Goal: Task Accomplishment & Management: Manage account settings

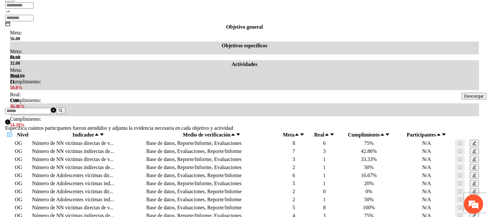
scroll to position [204, 0]
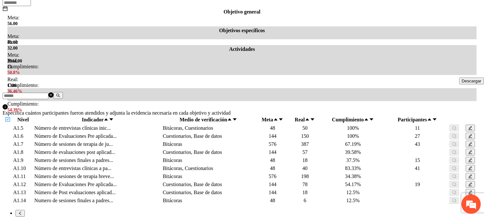
click at [468, 182] on icon "edit" at bounding box center [470, 184] width 4 height 4
drag, startPoint x: 223, startPoint y: 160, endPoint x: 216, endPoint y: 161, distance: 6.5
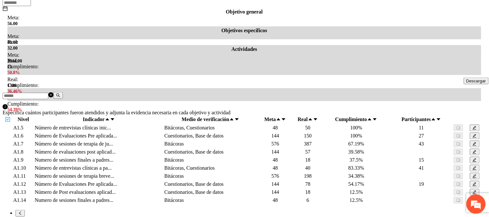
type input "**"
click at [468, 182] on icon "edit" at bounding box center [470, 184] width 4 height 4
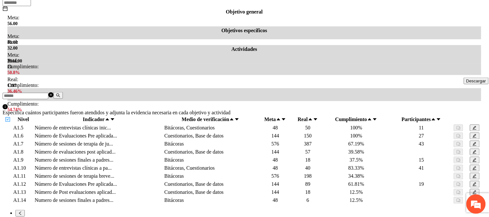
click at [466, 173] on button "button" at bounding box center [469, 176] width 9 height 7
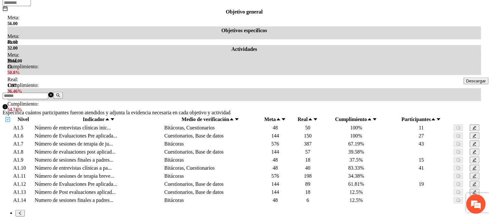
click at [468, 182] on icon "edit" at bounding box center [470, 184] width 4 height 4
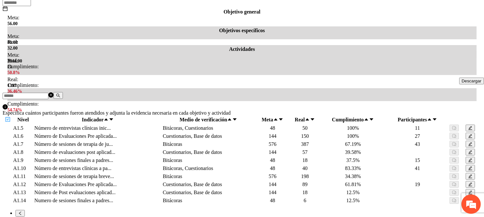
click at [468, 190] on icon "edit" at bounding box center [470, 192] width 4 height 4
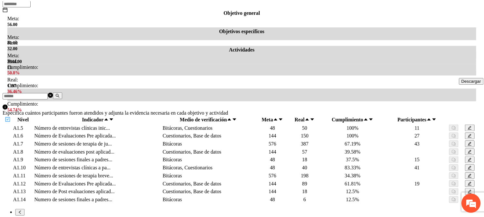
scroll to position [202, 0]
type input "*"
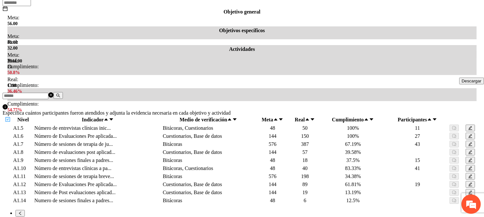
click at [468, 190] on span "edit" at bounding box center [470, 192] width 4 height 4
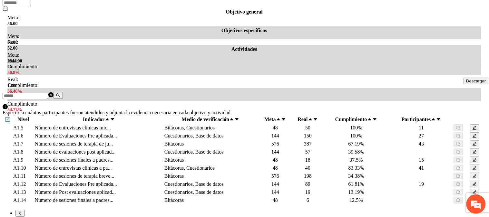
drag, startPoint x: 223, startPoint y: 134, endPoint x: 211, endPoint y: 134, distance: 12.6
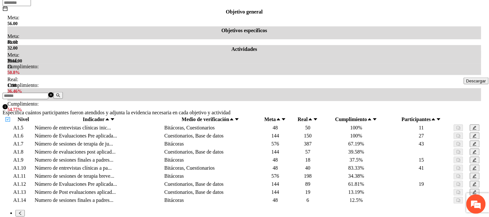
type input "*"
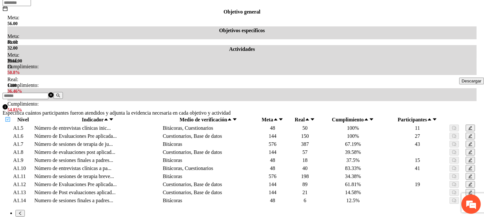
click at [468, 198] on icon "edit" at bounding box center [470, 200] width 4 height 4
drag, startPoint x: 221, startPoint y: 125, endPoint x: 217, endPoint y: 126, distance: 3.3
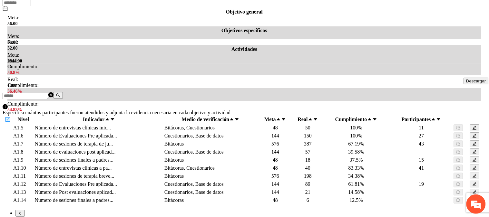
scroll to position [265, 0]
type input "*"
click at [468, 198] on icon "edit" at bounding box center [470, 200] width 4 height 4
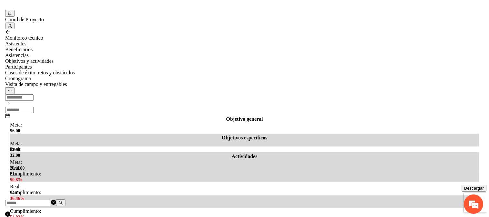
scroll to position [204, 0]
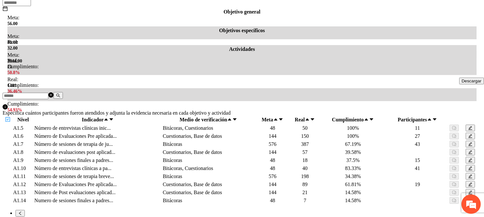
click at [468, 198] on icon "edit" at bounding box center [470, 200] width 4 height 4
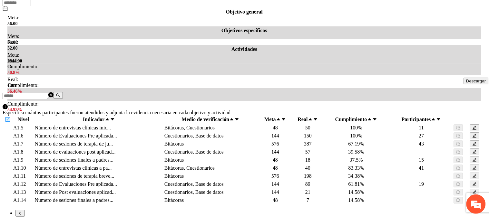
click at [468, 198] on icon "edit" at bounding box center [470, 200] width 4 height 4
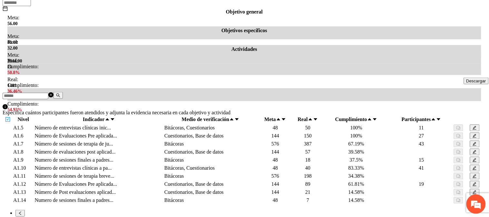
scroll to position [72, 0]
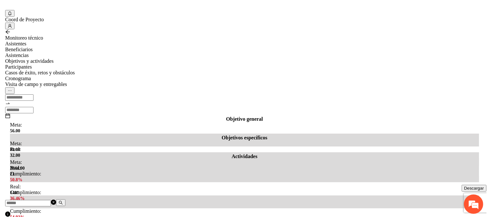
scroll to position [204, 0]
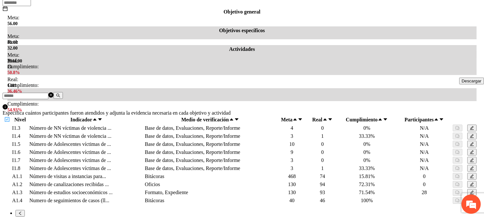
click at [470, 198] on icon "edit" at bounding box center [471, 200] width 4 height 4
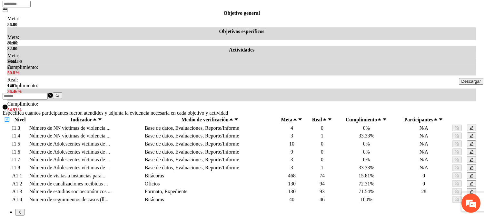
scroll to position [0, 0]
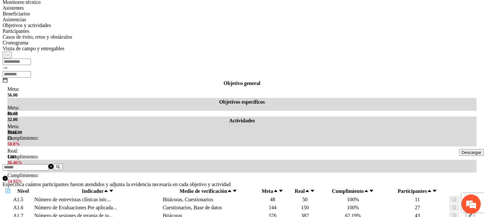
scroll to position [204, 0]
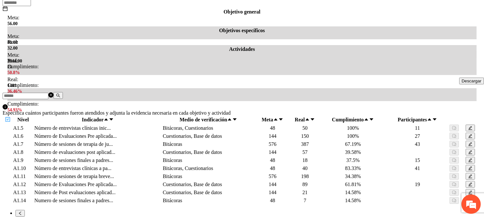
click at [18, 217] on link "1" at bounding box center [16, 219] width 3 height 5
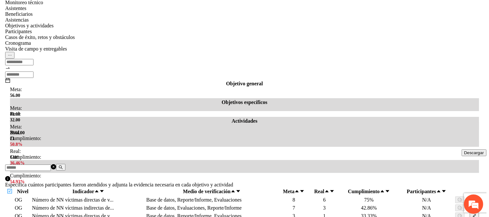
scroll to position [97, 0]
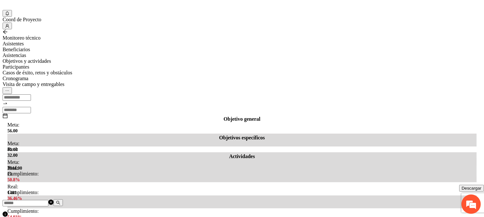
drag, startPoint x: 223, startPoint y: 142, endPoint x: 215, endPoint y: 144, distance: 8.3
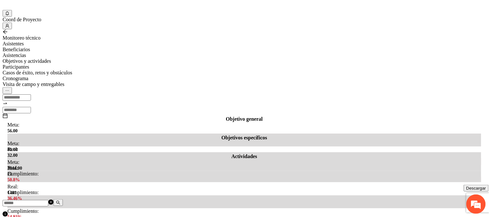
drag, startPoint x: 226, startPoint y: 141, endPoint x: 202, endPoint y: 142, distance: 23.6
type input "*"
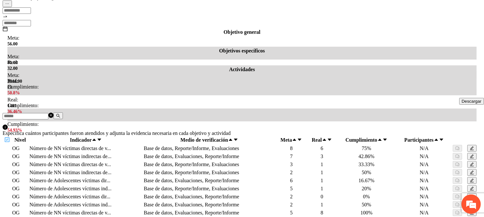
scroll to position [197, 0]
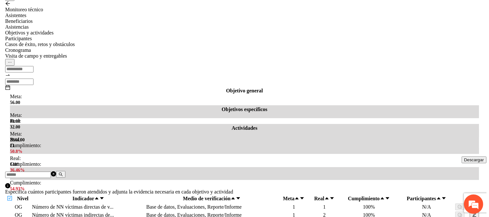
scroll to position [89, 0]
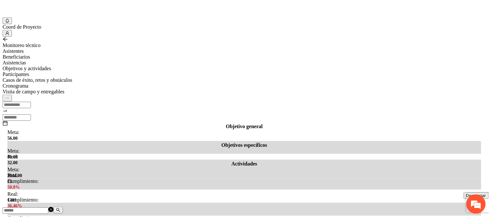
scroll to position [179, 0]
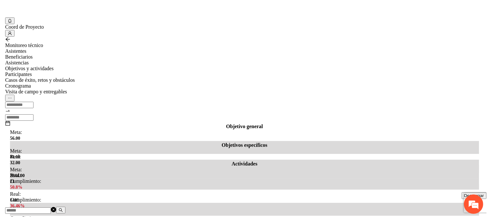
scroll to position [161, 0]
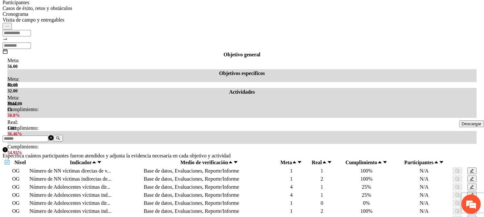
click at [470, 184] on button "button" at bounding box center [471, 187] width 9 height 7
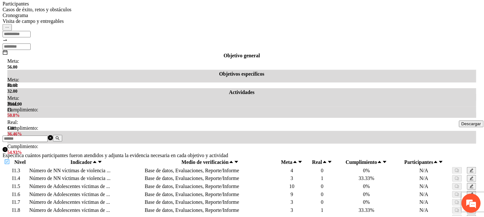
scroll to position [16, 0]
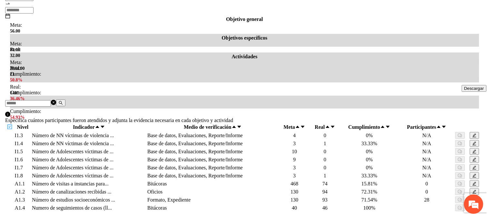
scroll to position [197, 0]
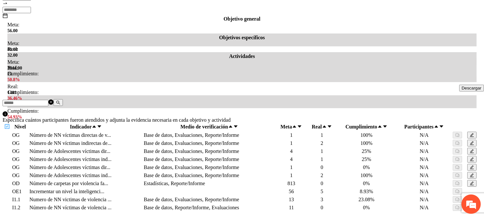
click at [473, 149] on span "edit" at bounding box center [471, 151] width 4 height 4
drag, startPoint x: 228, startPoint y: 142, endPoint x: 207, endPoint y: 142, distance: 20.6
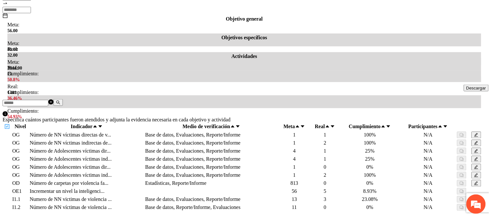
type input "*"
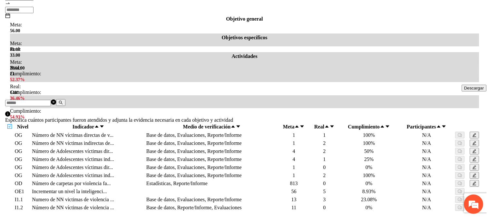
scroll to position [161, 0]
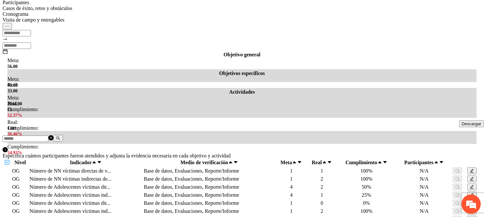
click at [471, 185] on icon "edit" at bounding box center [471, 187] width 4 height 4
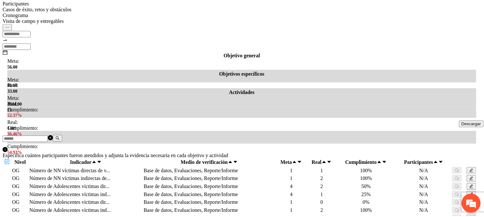
scroll to position [0, 0]
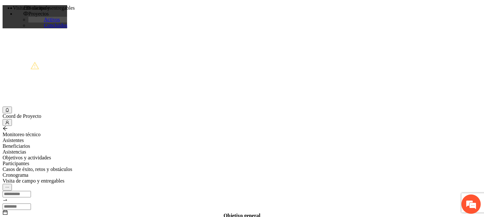
click at [143, 149] on div "Asistencias" at bounding box center [242, 152] width 478 height 6
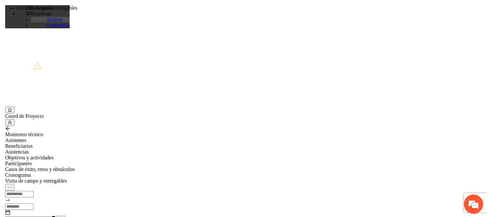
scroll to position [82, 0]
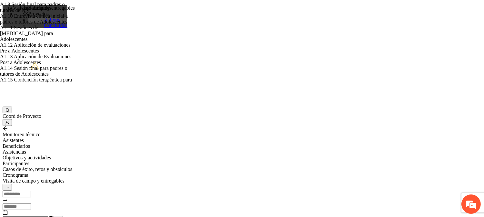
click at [77, 42] on div "A1.11 Sesiones de Terapia Breve Centrada en Soluciones para Adolescentes" at bounding box center [38, 33] width 77 height 17
click at [48, 216] on input "text" at bounding box center [26, 219] width 46 height 6
type input "*"
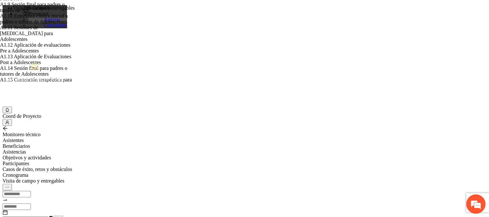
type input "*"
type input "*****"
click at [474, 200] on em at bounding box center [475, 204] width 17 height 17
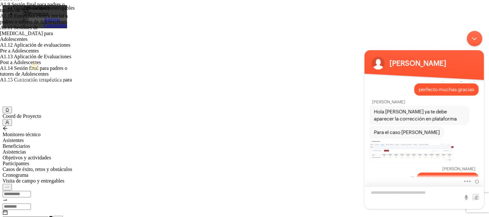
click at [413, 197] on textarea "Escriba su mensaje y pulse “Intro”" at bounding box center [424, 197] width 120 height 23
type textarea "*"
type textarea "**********"
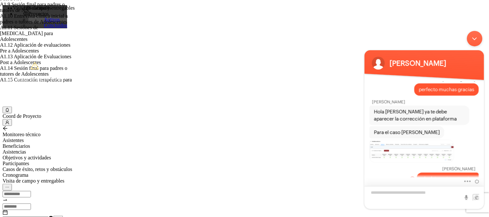
scroll to position [1929, 0]
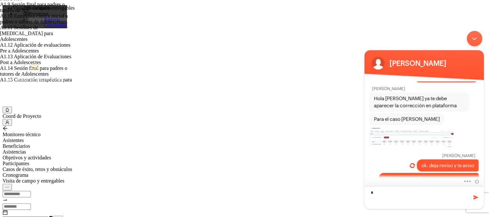
type textarea "**"
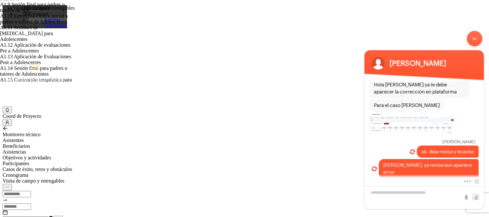
click at [471, 38] on div "Minimizar ventana de chat en vivo" at bounding box center [473, 38] width 15 height 15
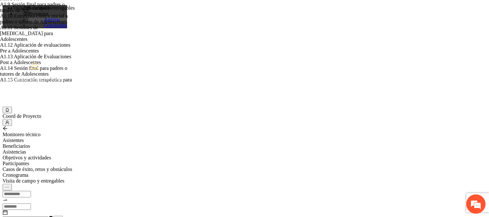
click at [9, 120] on icon "user" at bounding box center [7, 122] width 4 height 4
click at [40, 16] on span "Cerrar sesión" at bounding box center [26, 13] width 27 height 5
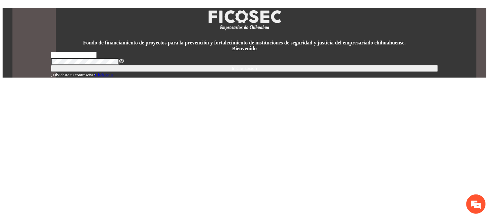
click at [97, 58] on input "text" at bounding box center [74, 55] width 46 height 6
type input "**********"
click at [220, 72] on button "Iniciar sesión" at bounding box center [244, 68] width 387 height 7
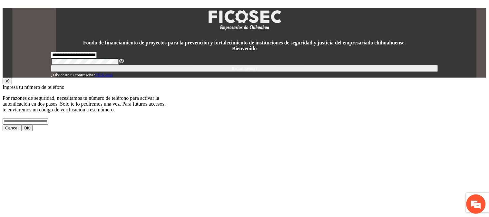
click at [48, 118] on input "tel" at bounding box center [26, 121] width 46 height 6
type input "**********"
click at [33, 125] on button "OK" at bounding box center [26, 128] width 11 height 7
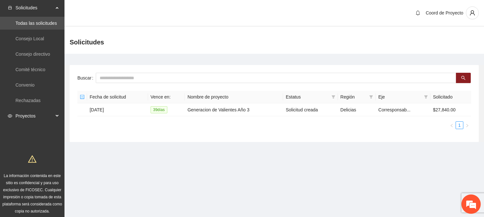
click at [41, 115] on span "Proyectos" at bounding box center [34, 116] width 38 height 13
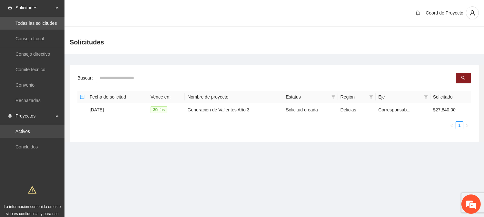
click at [30, 129] on link "Activos" at bounding box center [22, 131] width 14 height 5
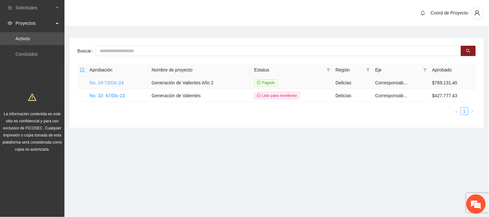
click at [114, 84] on link "No. 19-73/Dic-24" at bounding box center [107, 82] width 34 height 5
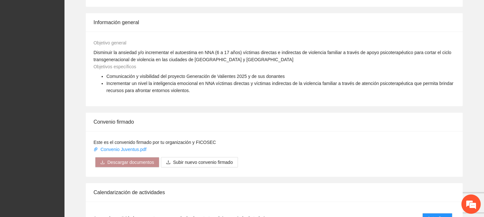
scroll to position [537, 0]
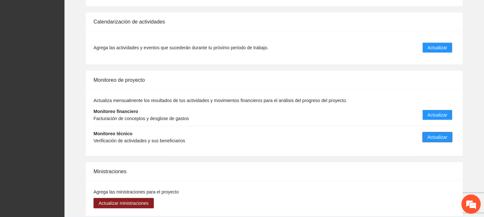
click at [439, 139] on span "Actualizar" at bounding box center [437, 137] width 20 height 7
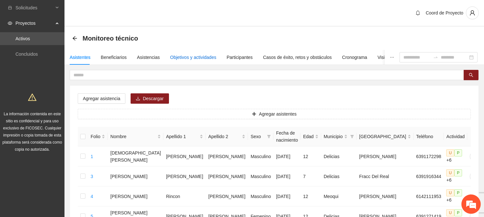
click at [189, 60] on div "Objetivos y actividades" at bounding box center [193, 57] width 46 height 7
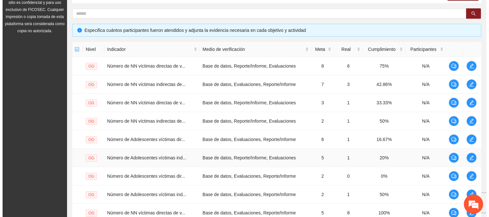
scroll to position [204, 0]
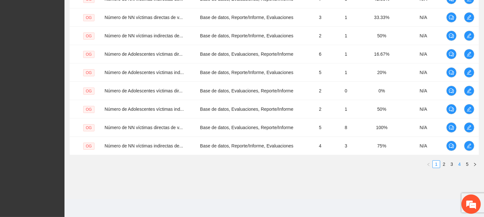
click at [456, 165] on link "4" at bounding box center [458, 164] width 7 height 7
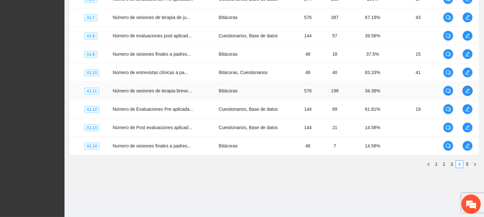
click at [465, 92] on icon "edit" at bounding box center [467, 90] width 5 height 5
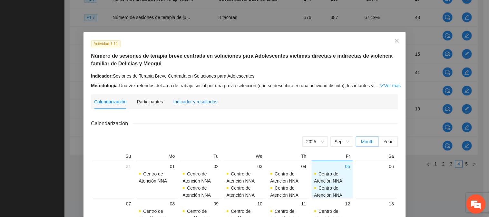
click at [199, 104] on div "Indicador y resultados" at bounding box center [195, 101] width 44 height 7
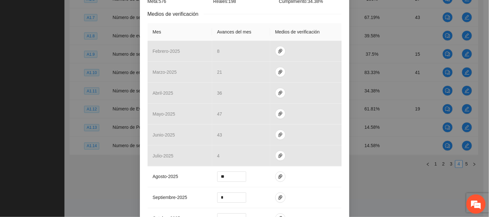
scroll to position [143, 0]
click at [278, 174] on icon "paper-clip" at bounding box center [280, 176] width 5 height 5
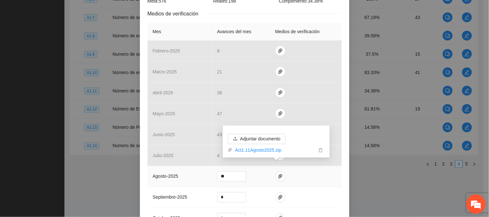
click at [331, 178] on td at bounding box center [306, 176] width 72 height 21
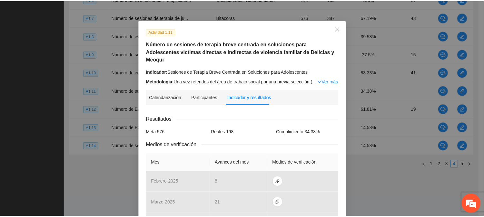
scroll to position [0, 0]
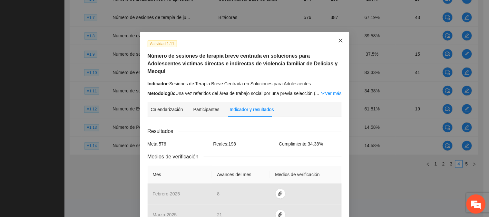
click at [338, 42] on icon "close" at bounding box center [340, 40] width 5 height 5
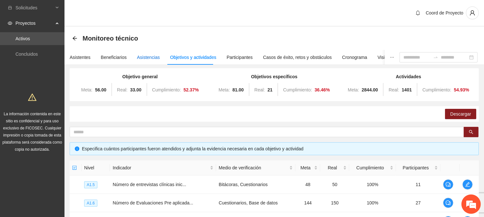
click at [139, 54] on div "Asistencias" at bounding box center [148, 57] width 23 height 7
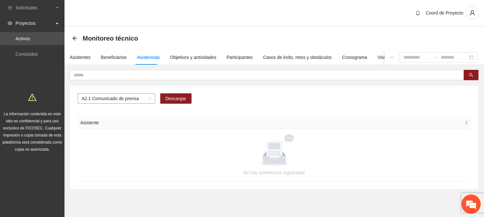
click at [149, 99] on span "A2.1 Comunicado de prensa" at bounding box center [116, 99] width 70 height 10
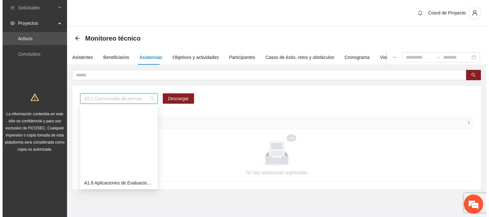
scroll to position [82, 0]
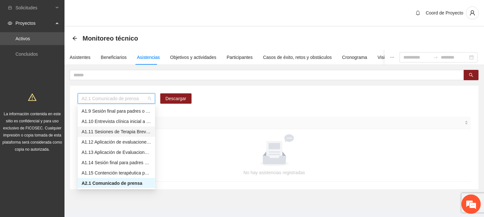
click at [130, 131] on div "A1.11 Sesiones de Terapia Breve Centrada en Soluciones para Adolescentes" at bounding box center [116, 131] width 70 height 7
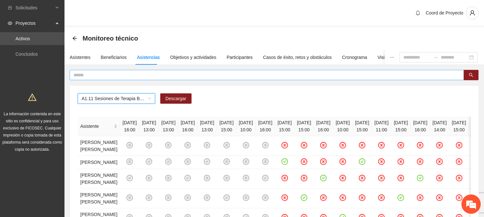
click at [86, 75] on input "text" at bounding box center [263, 75] width 381 height 7
type input "*****"
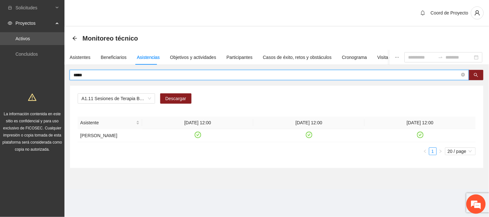
drag, startPoint x: 100, startPoint y: 77, endPoint x: 60, endPoint y: 76, distance: 40.3
click at [62, 78] on section "Solicitudes Proyectos Activos Concluidos La información contenida en este sitio…" at bounding box center [244, 108] width 489 height 217
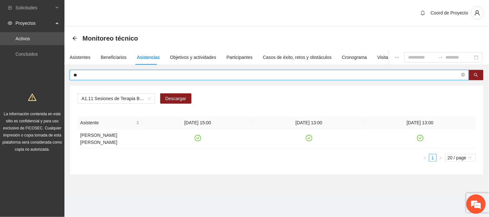
type input "*"
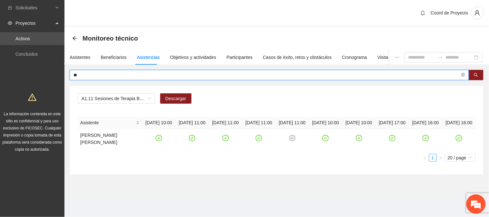
type input "*"
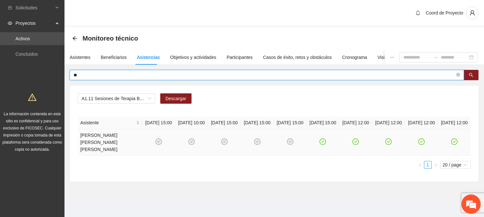
type input "*"
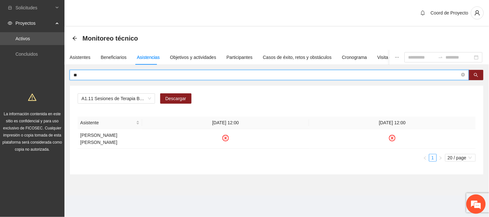
type input "*"
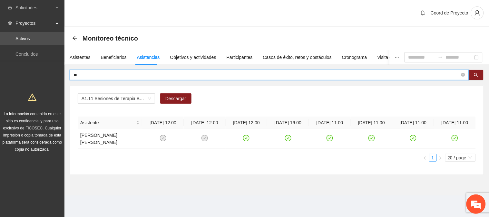
type input "*"
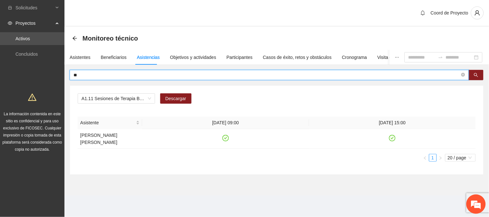
type input "*"
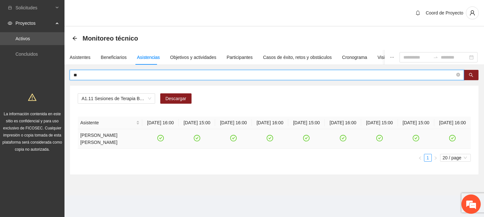
type input "*"
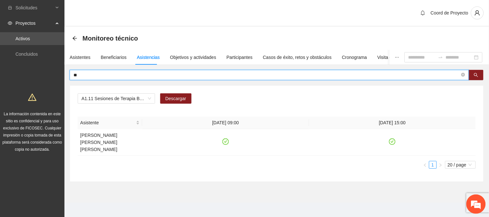
type input "*"
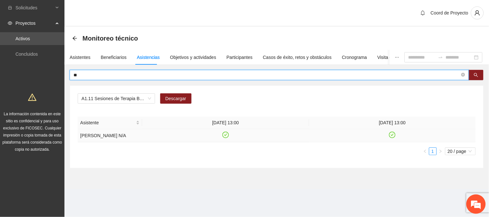
type input "*"
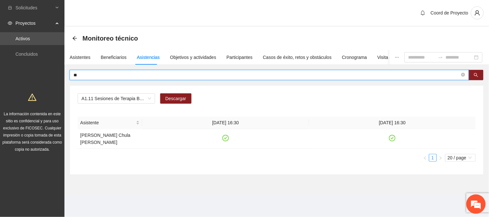
type input "*"
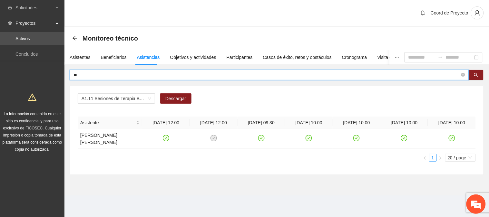
type input "*"
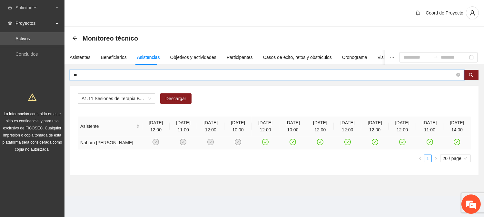
type input "*"
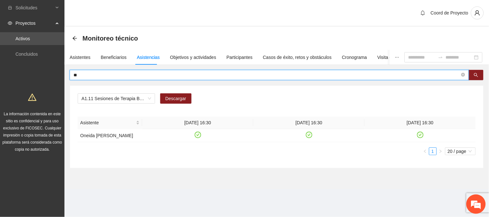
type input "*"
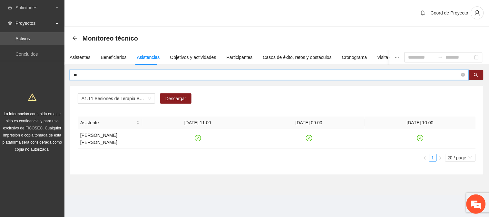
type input "*"
type input "******"
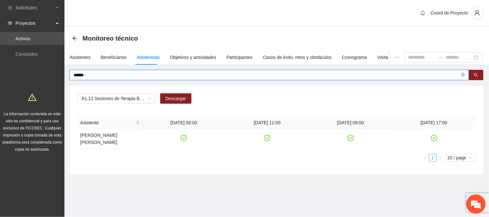
drag, startPoint x: 97, startPoint y: 75, endPoint x: 56, endPoint y: 70, distance: 40.6
click at [56, 70] on section "Solicitudes Proyectos Activos Concluidos La información contenida en este sitio…" at bounding box center [244, 108] width 489 height 217
click at [84, 59] on div "Asistentes" at bounding box center [80, 57] width 21 height 7
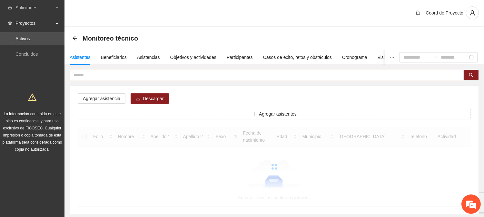
click at [88, 75] on input "text" at bounding box center [263, 75] width 381 height 7
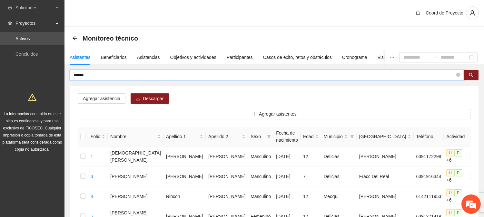
type input "*****"
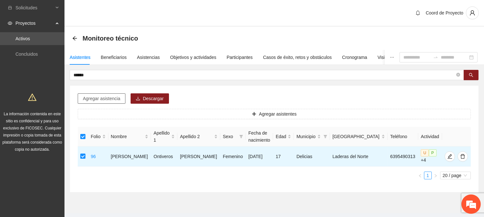
click at [93, 99] on span "Agregar asistencia" at bounding box center [101, 98] width 37 height 7
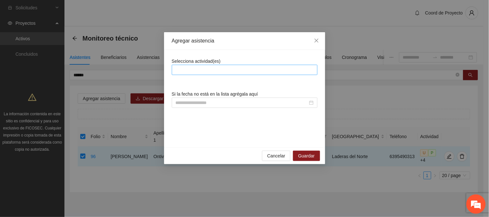
click at [194, 71] on div at bounding box center [244, 70] width 142 height 8
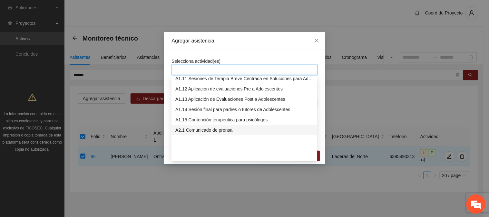
scroll to position [72, 0]
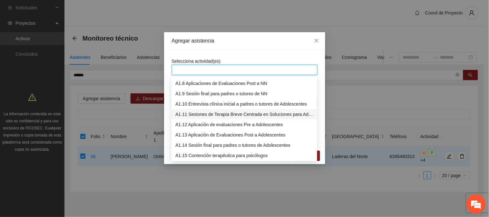
click at [246, 115] on div "A1.11 Sesiones de Terapia Breve Centrada en Soluciones para Adolescentes" at bounding box center [244, 114] width 138 height 7
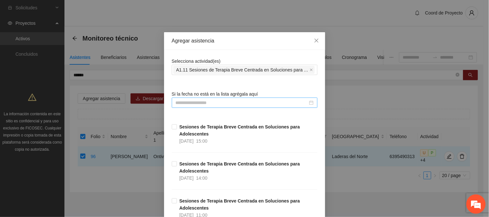
click at [191, 103] on input at bounding box center [242, 102] width 132 height 7
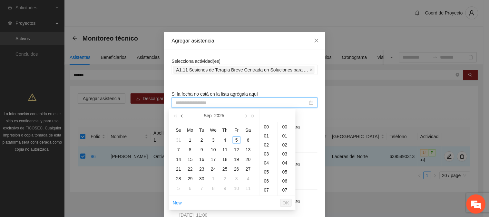
click at [181, 117] on span "button" at bounding box center [182, 116] width 3 height 3
click at [203, 169] on div "19" at bounding box center [202, 169] width 8 height 8
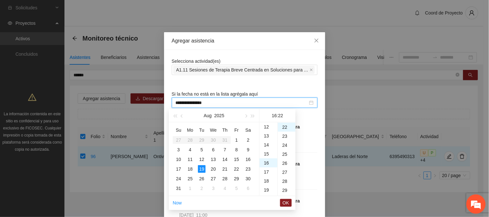
scroll to position [72, 0]
click at [266, 163] on div "12" at bounding box center [268, 162] width 18 height 9
click at [284, 126] on div "00" at bounding box center [287, 126] width 18 height 9
type input "**********"
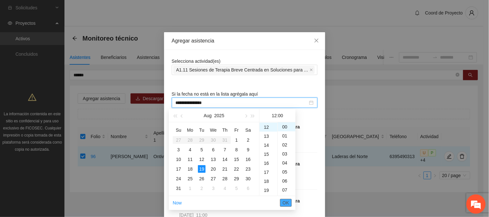
click at [285, 201] on span "OK" at bounding box center [286, 202] width 6 height 7
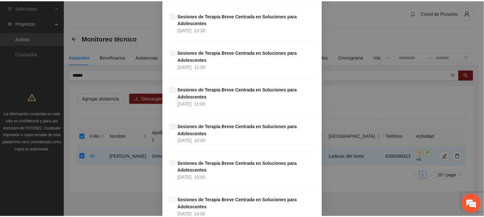
scroll to position [6773, 0]
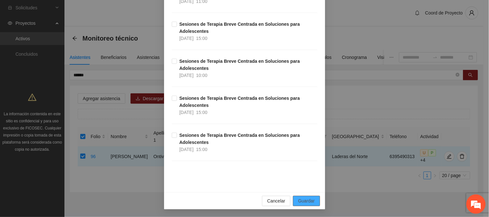
click at [305, 198] on span "Guardar" at bounding box center [306, 200] width 16 height 7
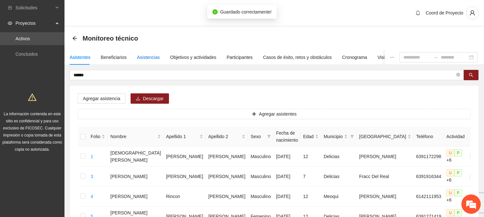
click at [147, 56] on div "Asistencias" at bounding box center [148, 57] width 23 height 7
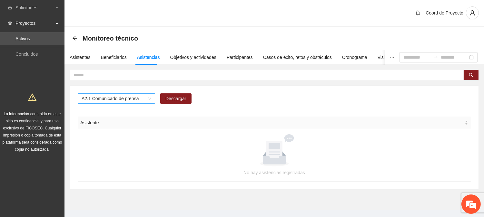
click at [148, 98] on span "A2.1 Comunicado de prensa" at bounding box center [116, 99] width 70 height 10
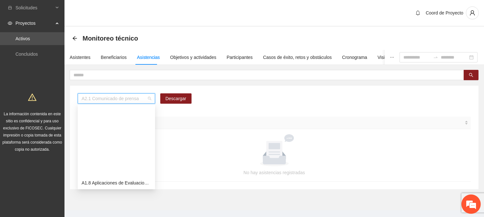
scroll to position [82, 0]
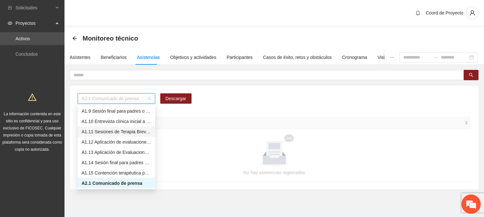
click at [124, 131] on div "A1.11 Sesiones de Terapia Breve Centrada en Soluciones para Adolescentes" at bounding box center [116, 131] width 70 height 7
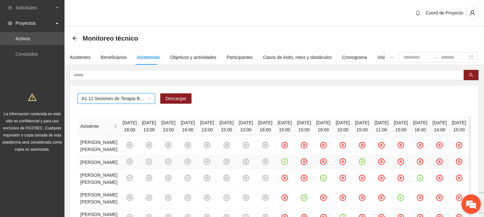
click at [471, 205] on em at bounding box center [470, 204] width 17 height 17
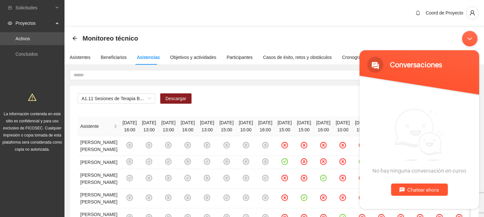
click at [469, 39] on div "Minimizar ventana de chat en vivo" at bounding box center [468, 38] width 15 height 15
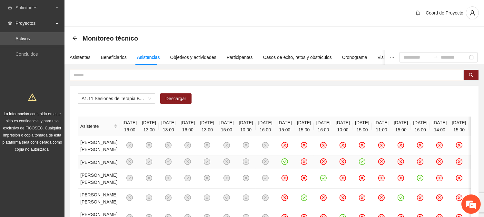
click at [111, 73] on input "text" at bounding box center [263, 75] width 381 height 7
type input "*****"
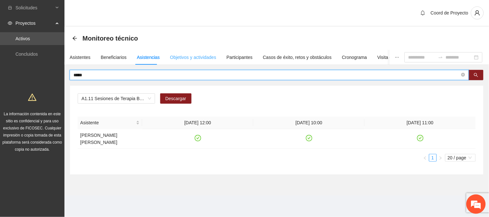
click at [201, 53] on div "Objetivos y actividades" at bounding box center [193, 57] width 46 height 15
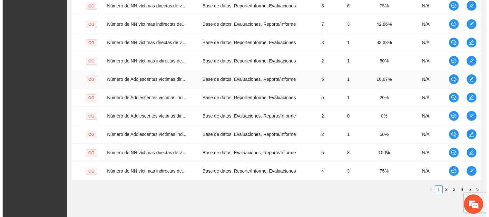
scroll to position [204, 0]
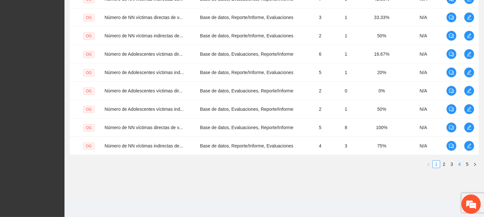
click at [457, 164] on link "4" at bounding box center [458, 164] width 7 height 7
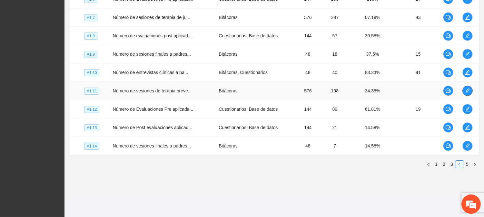
click at [466, 90] on icon "edit" at bounding box center [467, 91] width 5 height 5
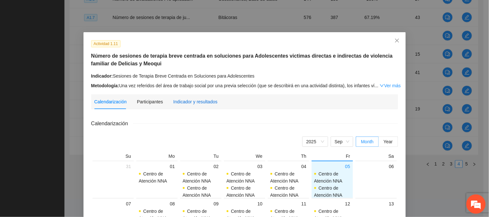
click at [194, 101] on div "Indicador y resultados" at bounding box center [195, 101] width 44 height 7
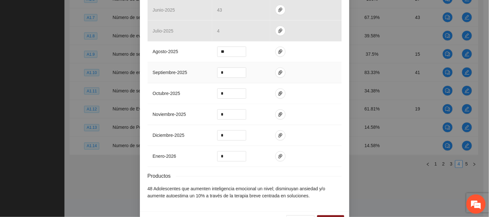
scroll to position [281, 0]
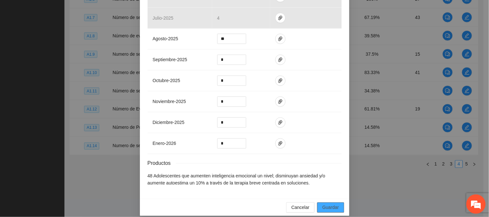
click at [332, 204] on span "Guardar" at bounding box center [330, 207] width 16 height 7
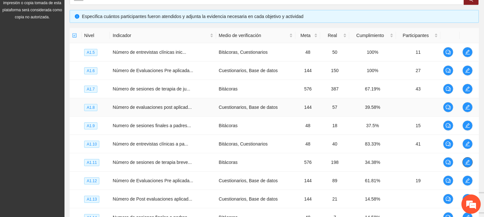
scroll to position [204, 0]
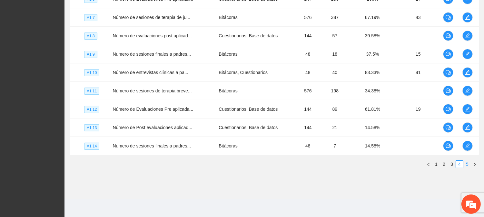
click at [467, 167] on link "5" at bounding box center [466, 164] width 7 height 7
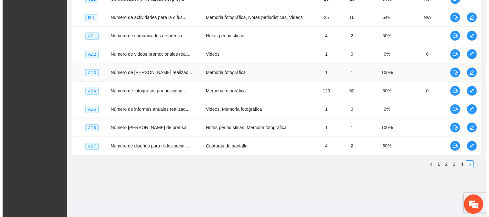
scroll to position [132, 0]
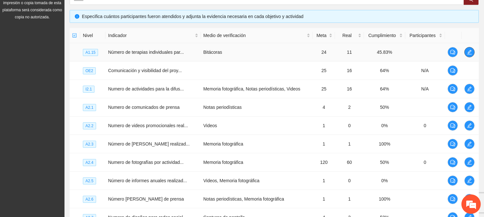
click at [472, 50] on span "edit" at bounding box center [469, 52] width 10 height 5
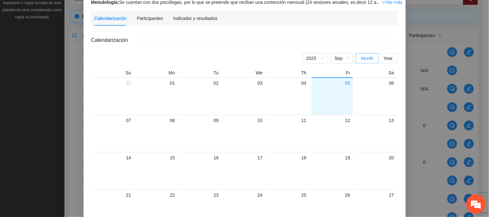
scroll to position [72, 0]
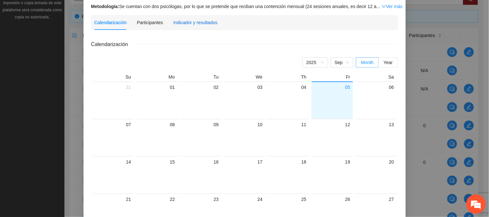
click at [197, 21] on div "Indicador y resultados" at bounding box center [195, 22] width 44 height 7
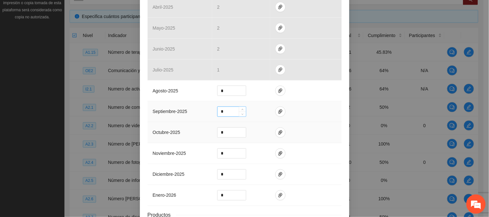
scroll to position [215, 0]
drag, startPoint x: 226, startPoint y: 92, endPoint x: 217, endPoint y: 91, distance: 9.1
click at [217, 91] on input "*" at bounding box center [231, 90] width 28 height 10
type input "*"
click at [278, 89] on icon "paper-clip" at bounding box center [280, 89] width 4 height 5
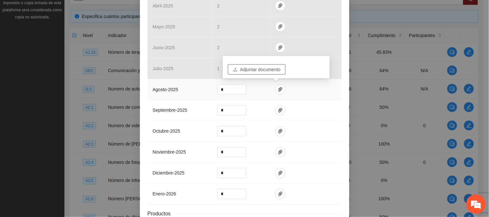
click at [273, 66] on span "Adjuntar documento" at bounding box center [260, 69] width 40 height 7
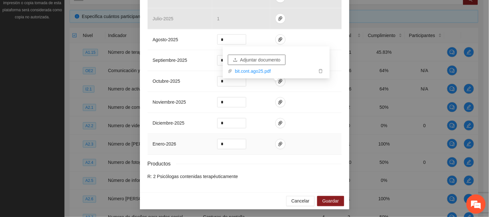
scroll to position [265, 0]
click at [330, 198] on span "Guardar" at bounding box center [330, 200] width 16 height 7
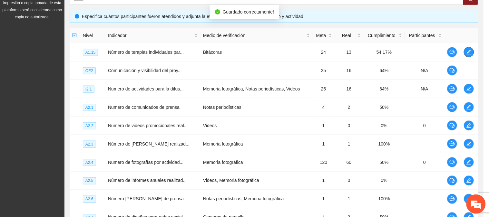
scroll to position [0, 0]
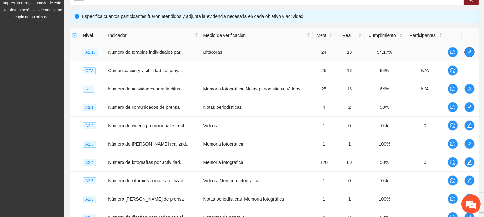
click at [470, 48] on button "button" at bounding box center [469, 52] width 10 height 10
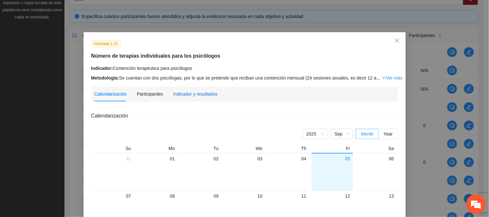
click at [194, 96] on div "Indicador y resultados" at bounding box center [195, 94] width 44 height 7
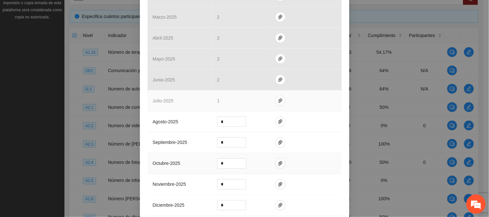
scroll to position [215, 0]
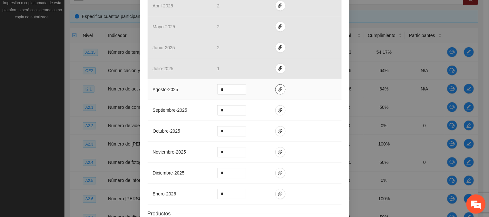
click at [278, 88] on icon "paper-clip" at bounding box center [280, 89] width 5 height 5
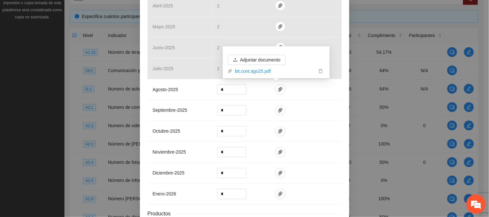
click at [341, 102] on div "Actividad 1.15 Número de terapias individuales para los psicólogos Indicador: C…" at bounding box center [244, 30] width 209 height 425
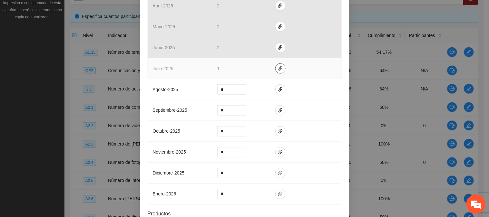
click at [278, 68] on icon "paper-clip" at bounding box center [280, 68] width 4 height 5
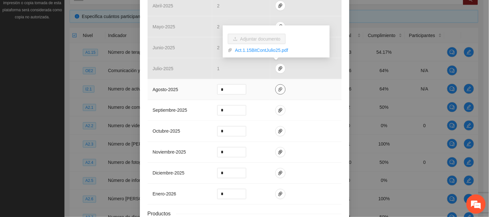
click at [278, 91] on icon "paper-clip" at bounding box center [280, 89] width 5 height 5
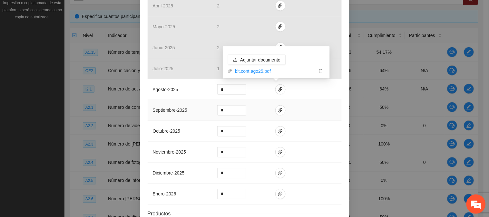
click at [335, 101] on td at bounding box center [306, 110] width 72 height 21
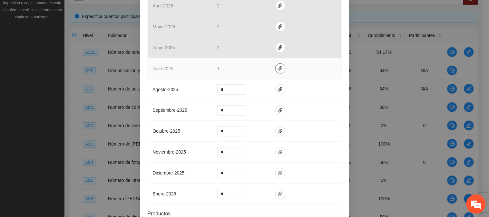
click at [278, 70] on icon "paper-clip" at bounding box center [280, 68] width 5 height 5
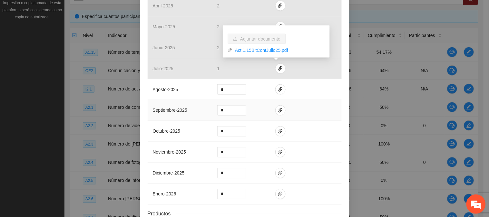
click at [325, 117] on td at bounding box center [306, 110] width 72 height 21
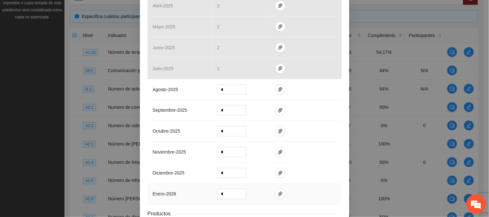
scroll to position [265, 0]
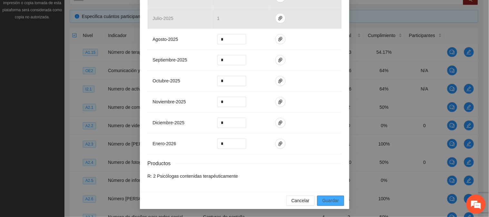
click at [327, 201] on span "Guardar" at bounding box center [330, 200] width 16 height 7
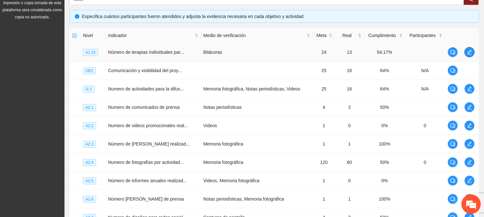
click at [466, 53] on icon "edit" at bounding box center [468, 52] width 5 height 5
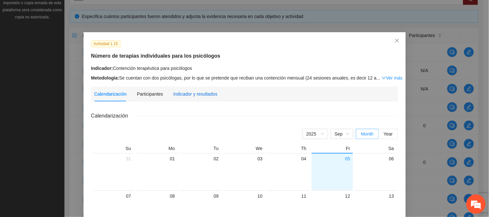
click at [193, 91] on div "Indicador y resultados" at bounding box center [195, 94] width 44 height 7
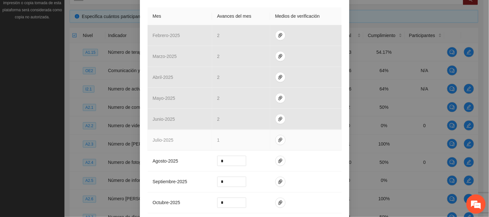
scroll to position [215, 0]
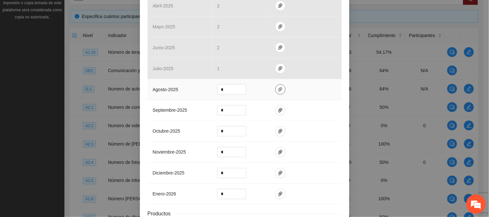
click at [278, 92] on icon "paper-clip" at bounding box center [280, 89] width 5 height 5
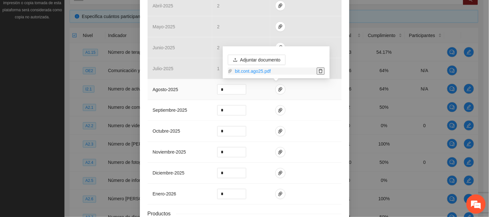
click at [318, 72] on icon "delete" at bounding box center [320, 71] width 5 height 5
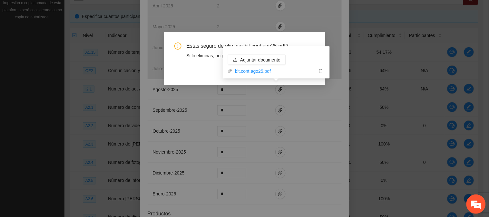
click at [294, 39] on div "Estás seguro de eliminar bit.cont.ago25.pdf? Si lo eliminas, no podrás recupera…" at bounding box center [244, 58] width 161 height 53
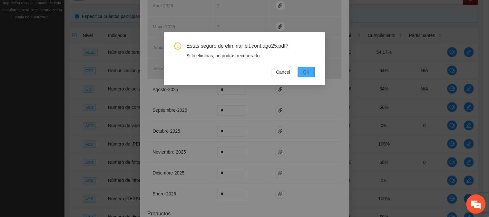
click at [301, 72] on button "OK" at bounding box center [306, 72] width 17 height 10
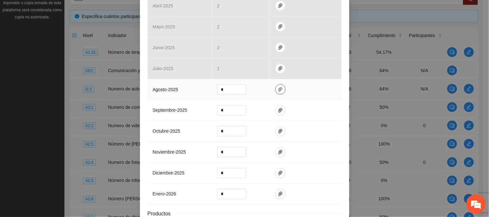
click at [278, 89] on icon "paper-clip" at bounding box center [280, 89] width 4 height 5
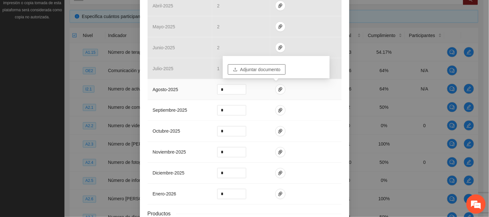
click at [271, 68] on span "Adjuntar documento" at bounding box center [260, 69] width 40 height 7
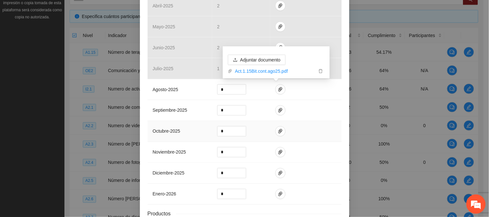
click at [337, 133] on td at bounding box center [306, 131] width 72 height 21
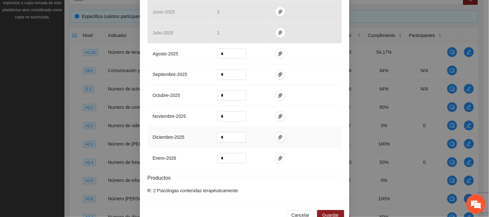
scroll to position [265, 0]
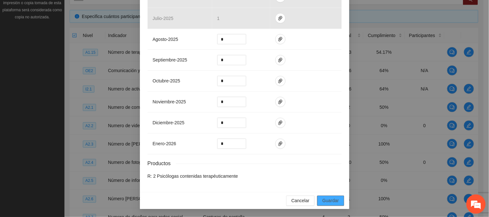
click at [330, 197] on span "Guardar" at bounding box center [330, 200] width 16 height 7
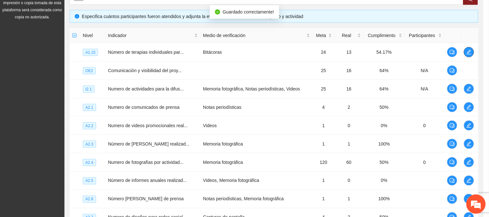
scroll to position [0, 0]
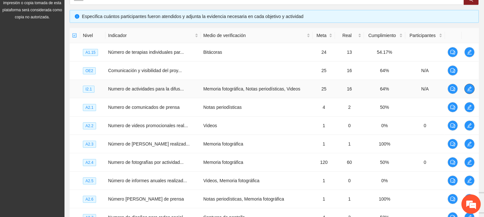
click at [467, 86] on icon "edit" at bounding box center [468, 88] width 5 height 5
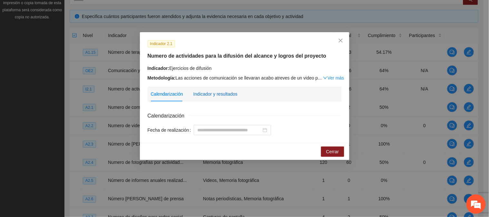
click at [213, 95] on div "Indicador y resultados" at bounding box center [215, 94] width 44 height 7
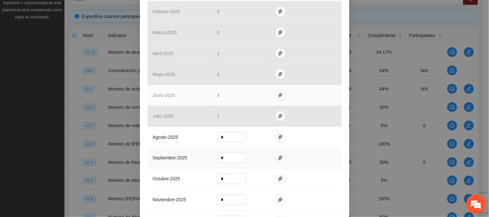
scroll to position [179, 0]
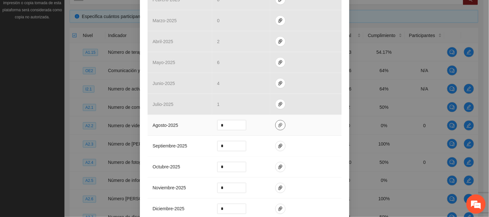
click at [278, 126] on icon "paper-clip" at bounding box center [280, 125] width 5 height 5
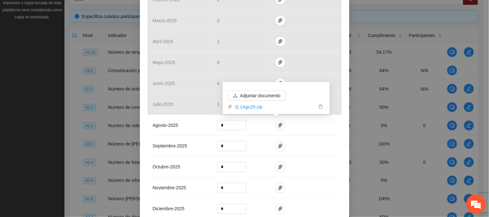
click at [340, 138] on div "Indicador 2.1 Numero de actividades para la difusión del alcance y logros del p…" at bounding box center [244, 65] width 209 height 425
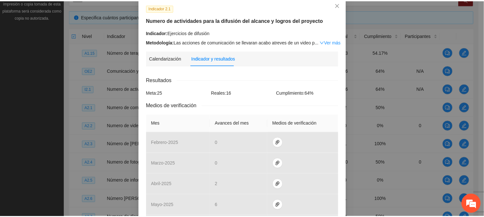
scroll to position [0, 0]
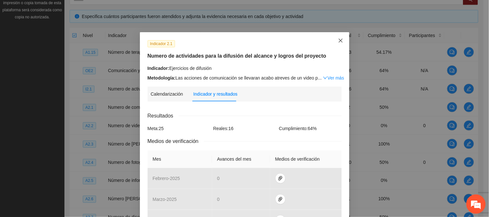
click at [339, 37] on span "Close" at bounding box center [340, 40] width 17 height 17
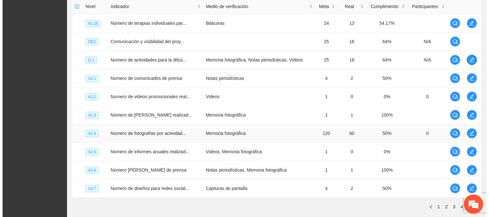
scroll to position [168, 0]
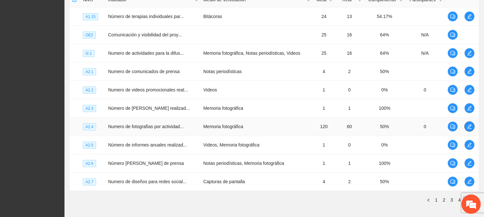
click at [471, 127] on icon "edit" at bounding box center [468, 126] width 5 height 5
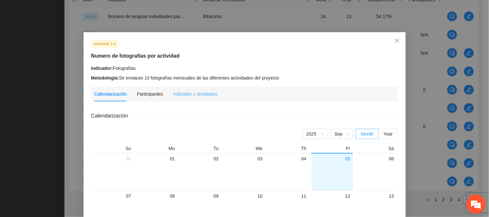
click at [177, 90] on div "Indicador y resultados" at bounding box center [195, 94] width 44 height 15
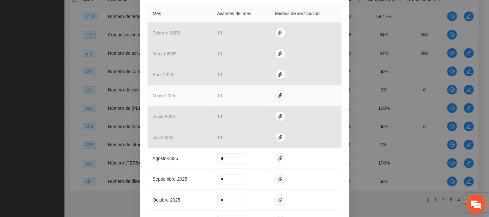
scroll to position [179, 0]
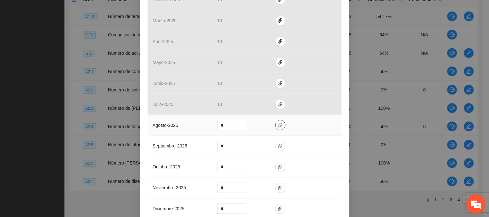
click at [276, 128] on button "button" at bounding box center [280, 125] width 10 height 10
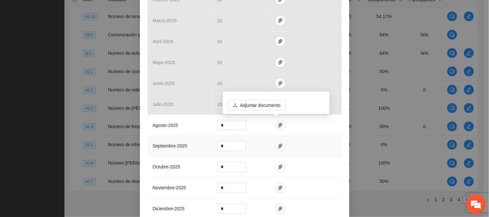
click at [327, 136] on td at bounding box center [306, 146] width 72 height 21
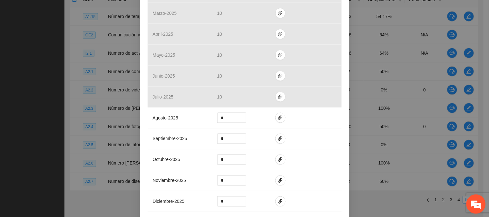
scroll to position [215, 0]
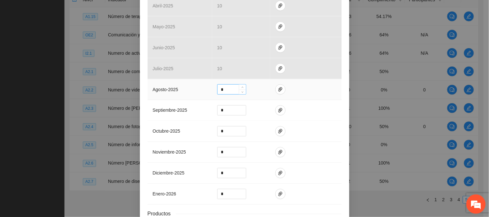
click at [230, 89] on input "*" at bounding box center [231, 90] width 28 height 10
type input "**"
click at [278, 90] on icon "paper-clip" at bounding box center [280, 89] width 4 height 5
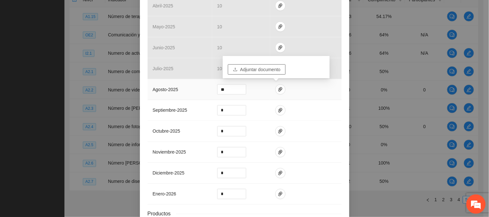
click at [277, 71] on span "Adjuntar documento" at bounding box center [260, 69] width 40 height 7
click at [278, 89] on icon "paper-clip" at bounding box center [280, 89] width 4 height 5
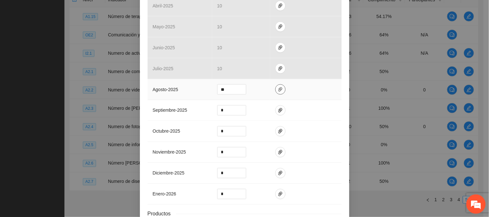
click at [278, 90] on icon "paper-clip" at bounding box center [280, 89] width 5 height 5
click at [278, 89] on icon "paper-clip" at bounding box center [280, 89] width 4 height 5
click at [276, 92] on button "button" at bounding box center [280, 89] width 10 height 10
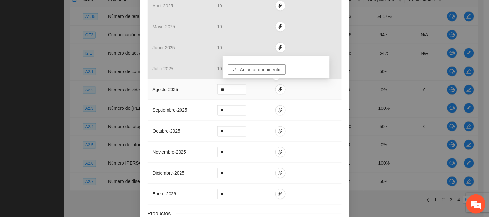
click at [272, 72] on span "Adjuntar documento" at bounding box center [260, 69] width 40 height 7
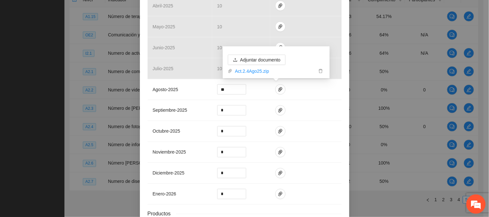
click at [341, 145] on div "Actividad 2.4 Numero de fotografías por actividad Indicador: Fotografías Metodo…" at bounding box center [244, 30] width 209 height 425
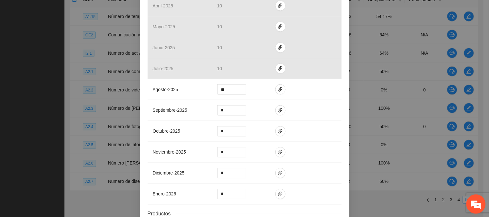
scroll to position [265, 0]
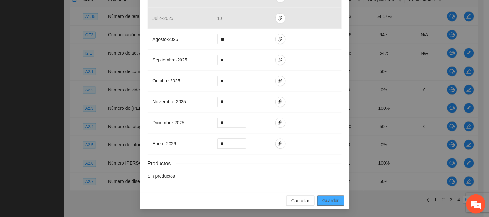
click at [325, 200] on span "Guardar" at bounding box center [330, 200] width 16 height 7
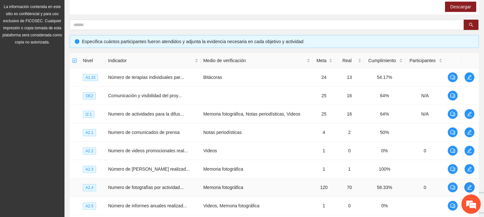
scroll to position [204, 0]
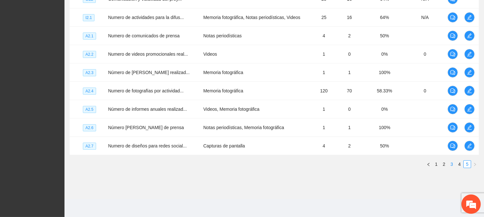
click at [452, 162] on link "3" at bounding box center [451, 164] width 7 height 7
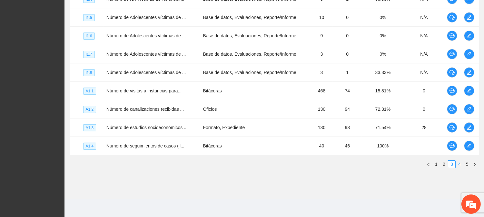
click at [458, 163] on link "4" at bounding box center [458, 164] width 7 height 7
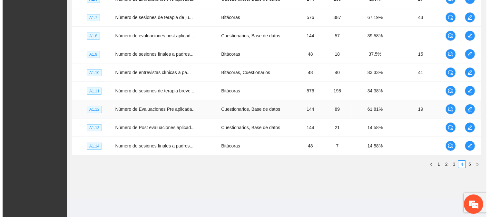
scroll to position [132, 0]
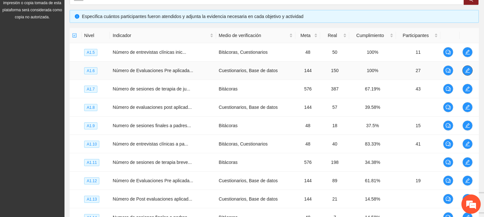
click at [468, 70] on icon "edit" at bounding box center [467, 70] width 5 height 5
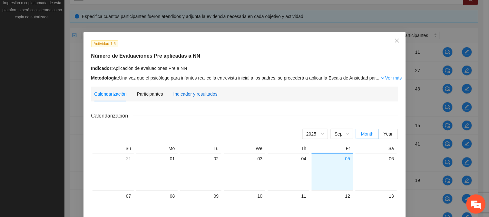
click at [191, 91] on div "Indicador y resultados" at bounding box center [195, 94] width 44 height 7
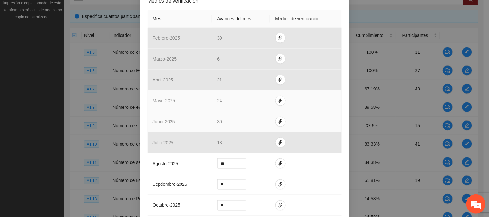
scroll to position [143, 0]
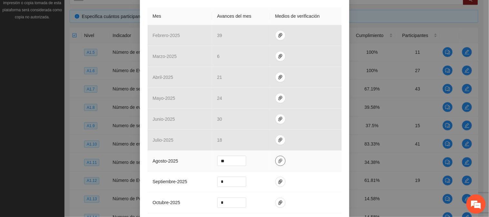
click at [278, 160] on icon "paper-clip" at bounding box center [280, 160] width 5 height 5
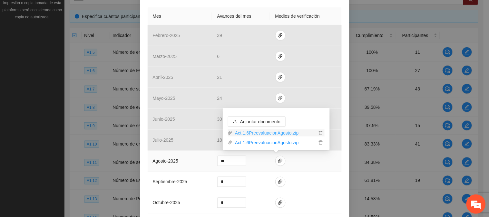
click at [281, 131] on link "Act.1.6PreevaluacionAgosto.zip" at bounding box center [274, 132] width 84 height 7
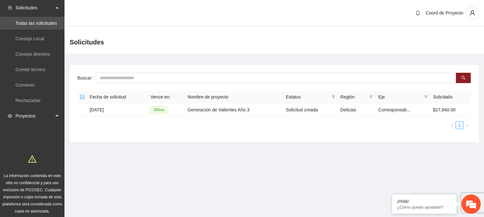
click at [27, 117] on span "Proyectos" at bounding box center [34, 116] width 38 height 13
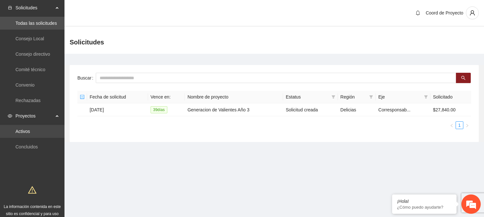
click at [27, 130] on link "Activos" at bounding box center [22, 131] width 14 height 5
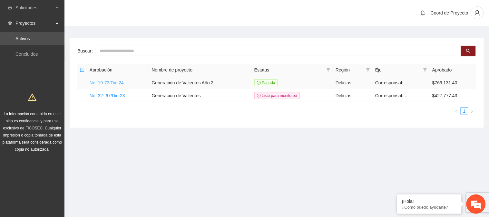
click at [113, 83] on link "No. 19-73/Dic-24" at bounding box center [107, 82] width 34 height 5
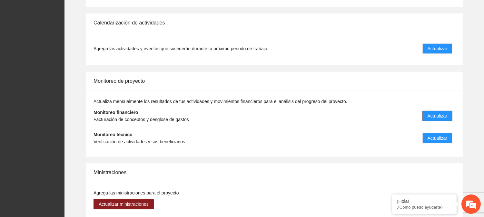
scroll to position [524, 0]
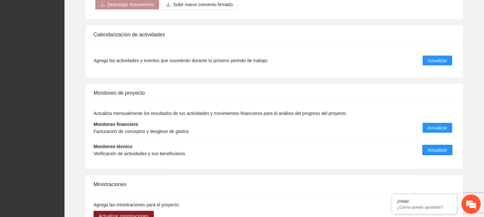
click at [434, 150] on span "Actualizar" at bounding box center [437, 150] width 20 height 7
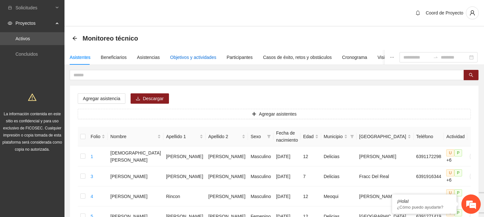
click at [170, 57] on div "Objetivos y actividades" at bounding box center [193, 57] width 46 height 7
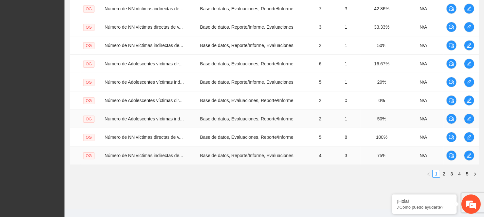
scroll to position [204, 0]
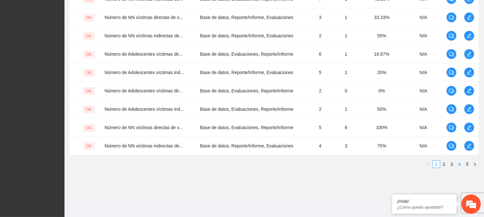
click at [457, 164] on link "4" at bounding box center [458, 164] width 7 height 7
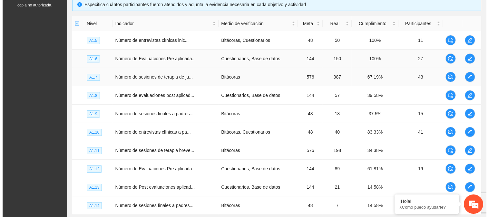
scroll to position [132, 0]
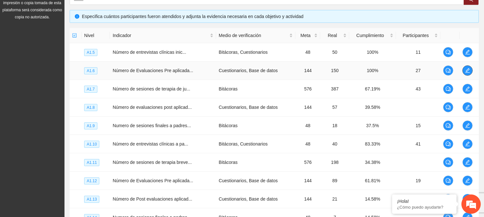
click at [466, 70] on icon "edit" at bounding box center [467, 70] width 5 height 5
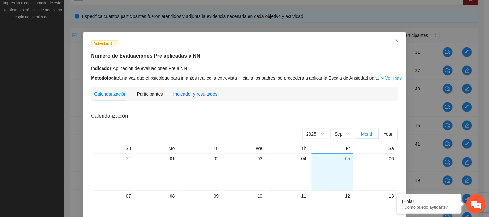
click at [179, 92] on div "Indicador y resultados" at bounding box center [195, 94] width 44 height 7
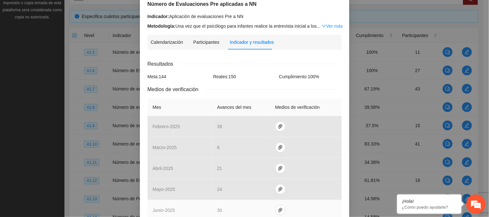
scroll to position [143, 0]
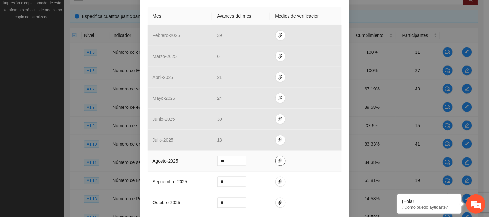
click at [278, 160] on icon "paper-clip" at bounding box center [280, 160] width 5 height 5
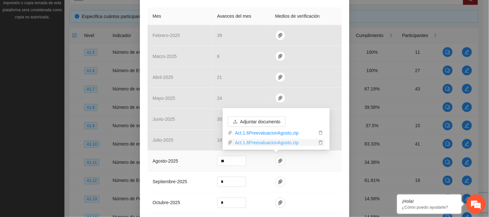
click at [282, 146] on link "Act.1.6PreevaluacionAgosto.zip" at bounding box center [274, 142] width 84 height 7
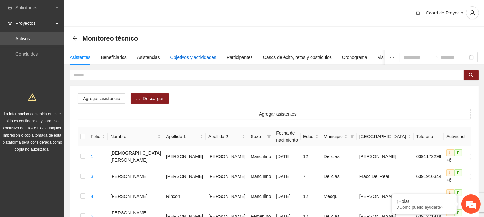
click at [183, 59] on div "Objetivos y actividades" at bounding box center [193, 57] width 46 height 7
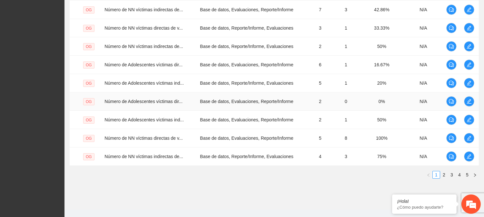
scroll to position [204, 0]
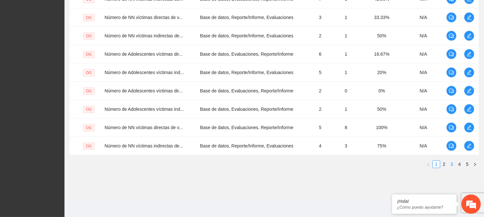
click at [452, 166] on link "3" at bounding box center [451, 164] width 7 height 7
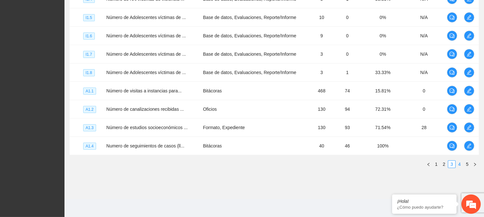
click at [458, 163] on link "4" at bounding box center [458, 164] width 7 height 7
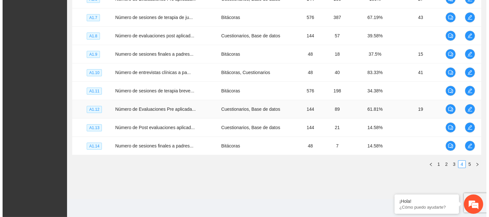
scroll to position [132, 0]
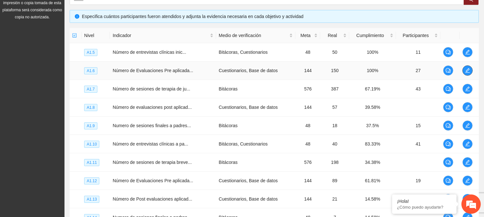
click at [466, 67] on button "button" at bounding box center [467, 70] width 10 height 10
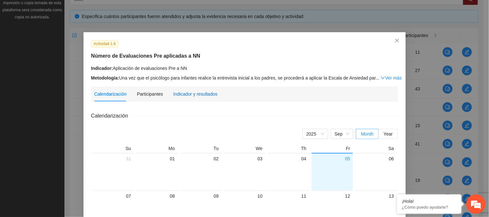
click at [182, 96] on div "Indicador y resultados" at bounding box center [195, 94] width 44 height 7
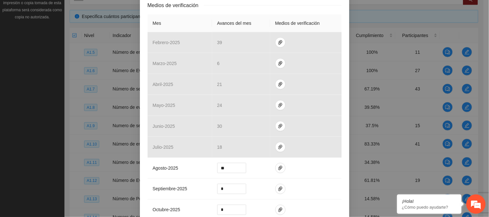
scroll to position [143, 0]
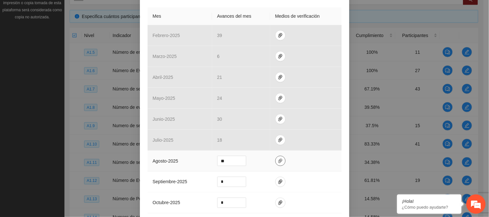
click at [278, 159] on icon "paper-clip" at bounding box center [280, 160] width 5 height 5
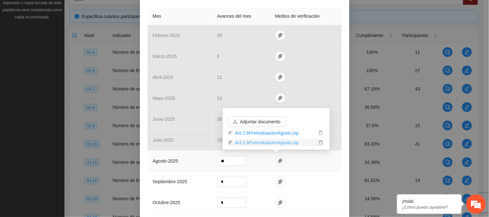
click at [276, 143] on link "Act.1.6PreevaluacionAgosto.zip" at bounding box center [274, 142] width 84 height 7
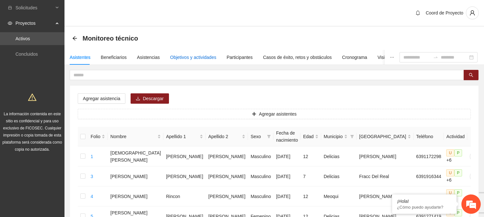
click at [184, 60] on div "Objetivos y actividades" at bounding box center [193, 57] width 46 height 7
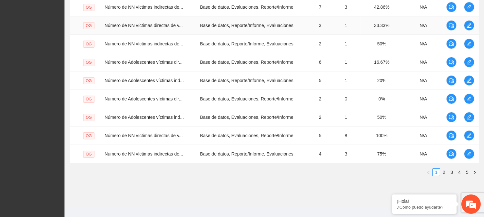
scroll to position [204, 0]
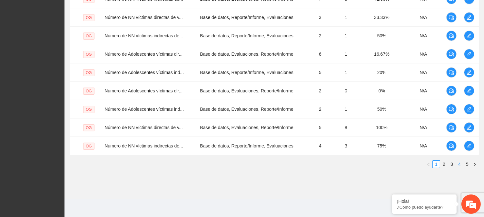
click at [459, 165] on link "4" at bounding box center [458, 164] width 7 height 7
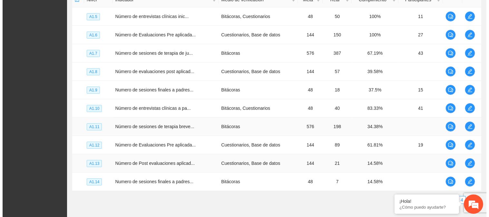
scroll to position [97, 0]
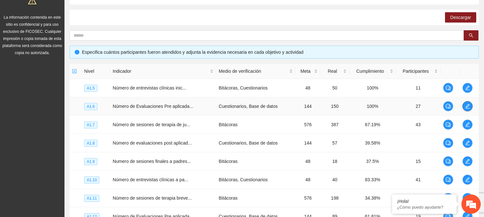
click at [465, 105] on icon "edit" at bounding box center [467, 106] width 5 height 5
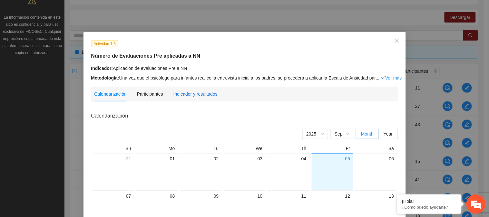
click at [199, 92] on div "Indicador y resultados" at bounding box center [195, 94] width 44 height 7
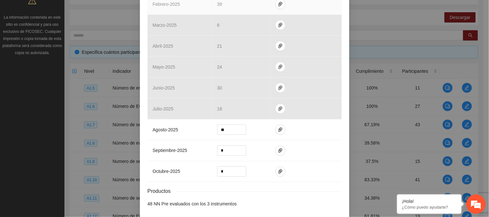
scroll to position [202, 0]
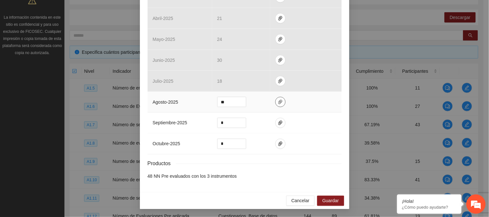
click at [278, 103] on icon "paper-clip" at bounding box center [280, 102] width 5 height 5
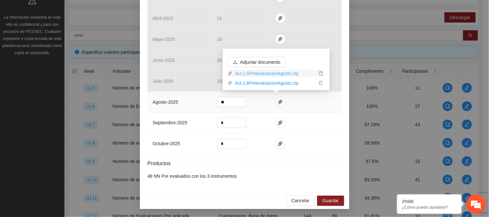
click at [266, 73] on link "Act.1.6PreevaluacionAgosto.zip" at bounding box center [274, 73] width 84 height 7
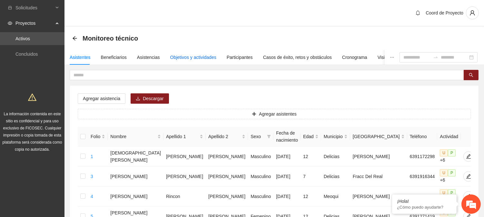
click at [202, 58] on div "Objetivos y actividades" at bounding box center [193, 57] width 46 height 7
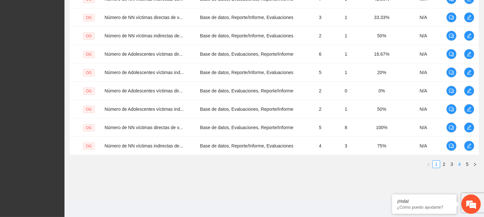
click at [457, 162] on link "4" at bounding box center [458, 164] width 7 height 7
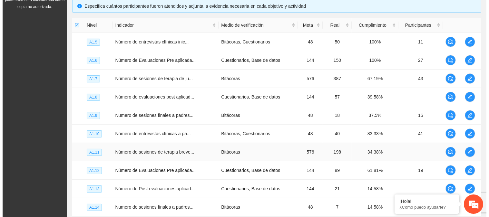
scroll to position [132, 0]
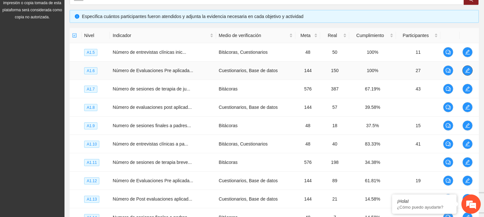
click at [467, 70] on icon "edit" at bounding box center [467, 70] width 5 height 5
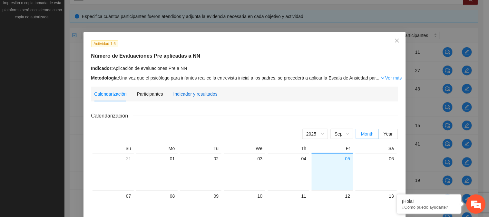
click at [195, 91] on div "Indicador y resultados" at bounding box center [195, 94] width 44 height 7
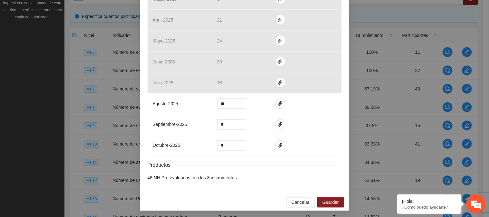
scroll to position [202, 0]
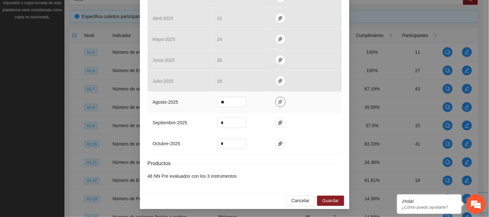
click at [278, 104] on icon "paper-clip" at bounding box center [280, 102] width 5 height 5
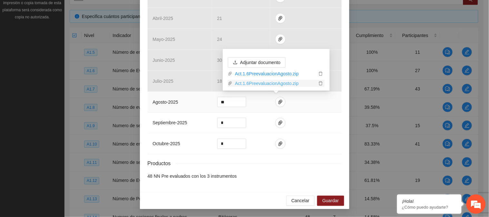
click at [272, 84] on link "Act.1.6PreevaluacionAgosto.zip" at bounding box center [274, 83] width 84 height 7
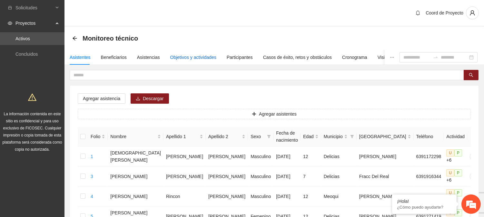
click at [184, 57] on div "Objetivos y actividades" at bounding box center [193, 57] width 46 height 7
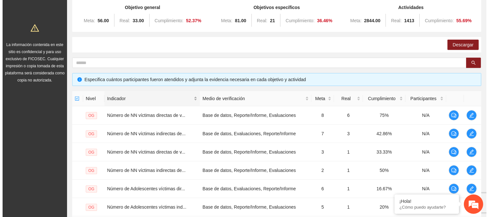
scroll to position [61, 0]
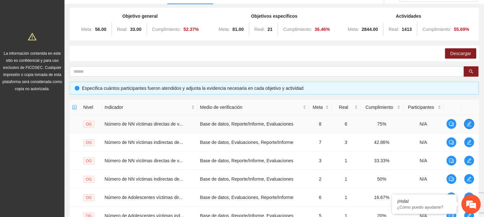
click at [468, 124] on icon "edit" at bounding box center [468, 124] width 5 height 5
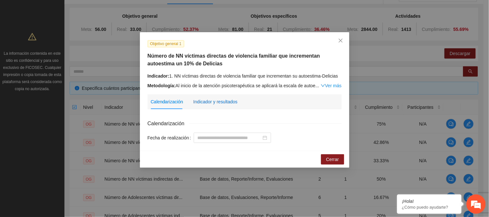
click at [219, 101] on div "Indicador y resultados" at bounding box center [215, 101] width 44 height 7
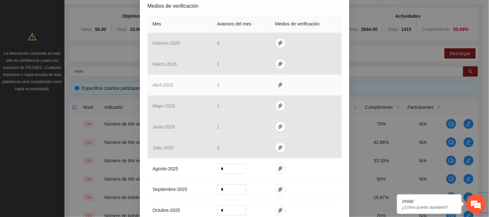
scroll to position [215, 0]
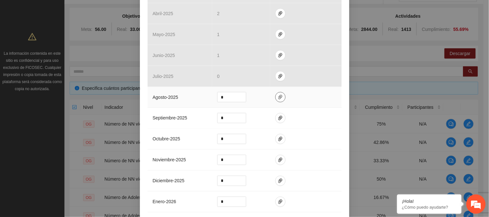
click at [278, 96] on icon "paper-clip" at bounding box center [280, 97] width 4 height 5
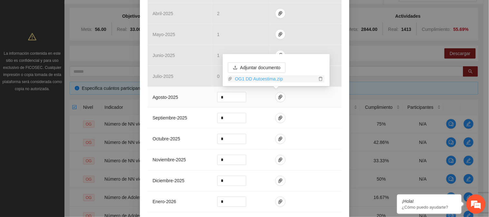
click at [269, 77] on link "OG1 DD Autoestima.zip" at bounding box center [274, 78] width 84 height 7
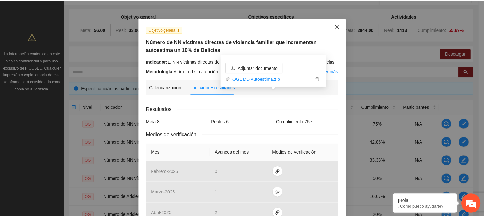
scroll to position [0, 0]
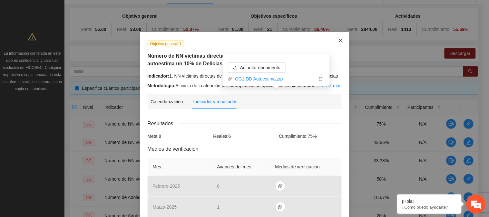
click at [338, 40] on icon "close" at bounding box center [340, 40] width 5 height 5
